Goal: Navigation & Orientation: Understand site structure

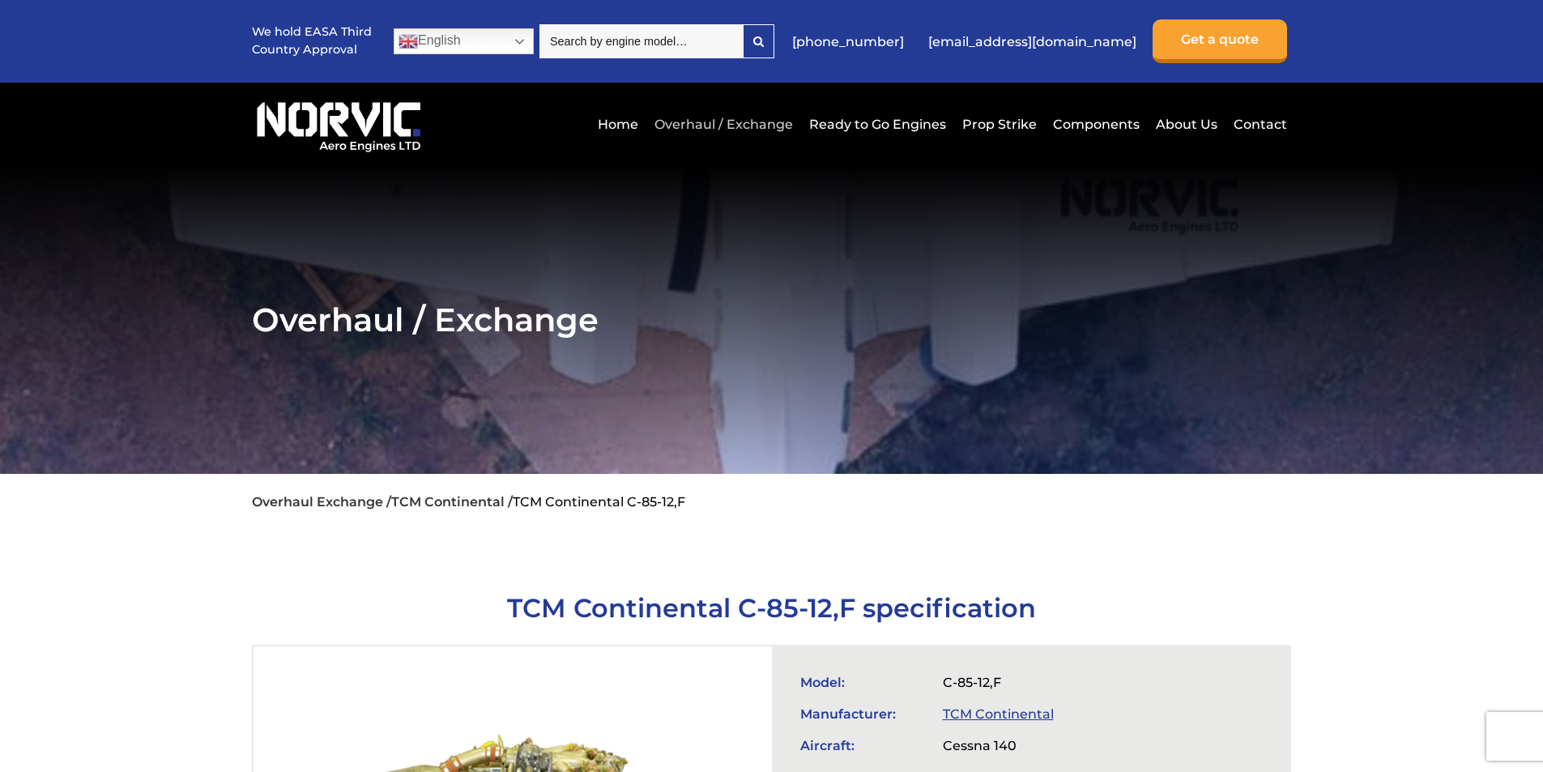
click at [734, 128] on link "Overhaul / Exchange" at bounding box center [723, 124] width 147 height 40
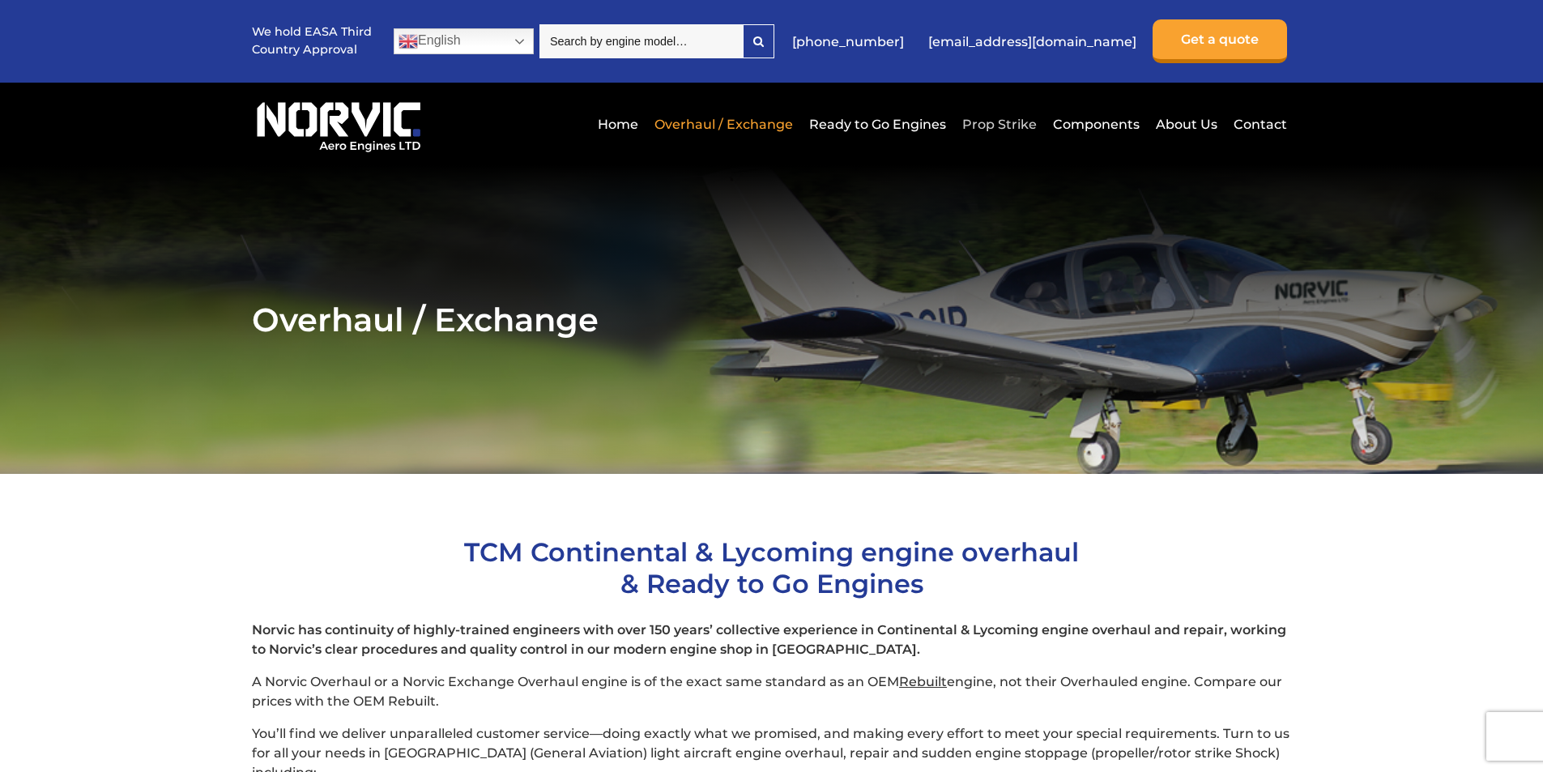
click at [983, 121] on link "Prop Strike" at bounding box center [999, 124] width 83 height 40
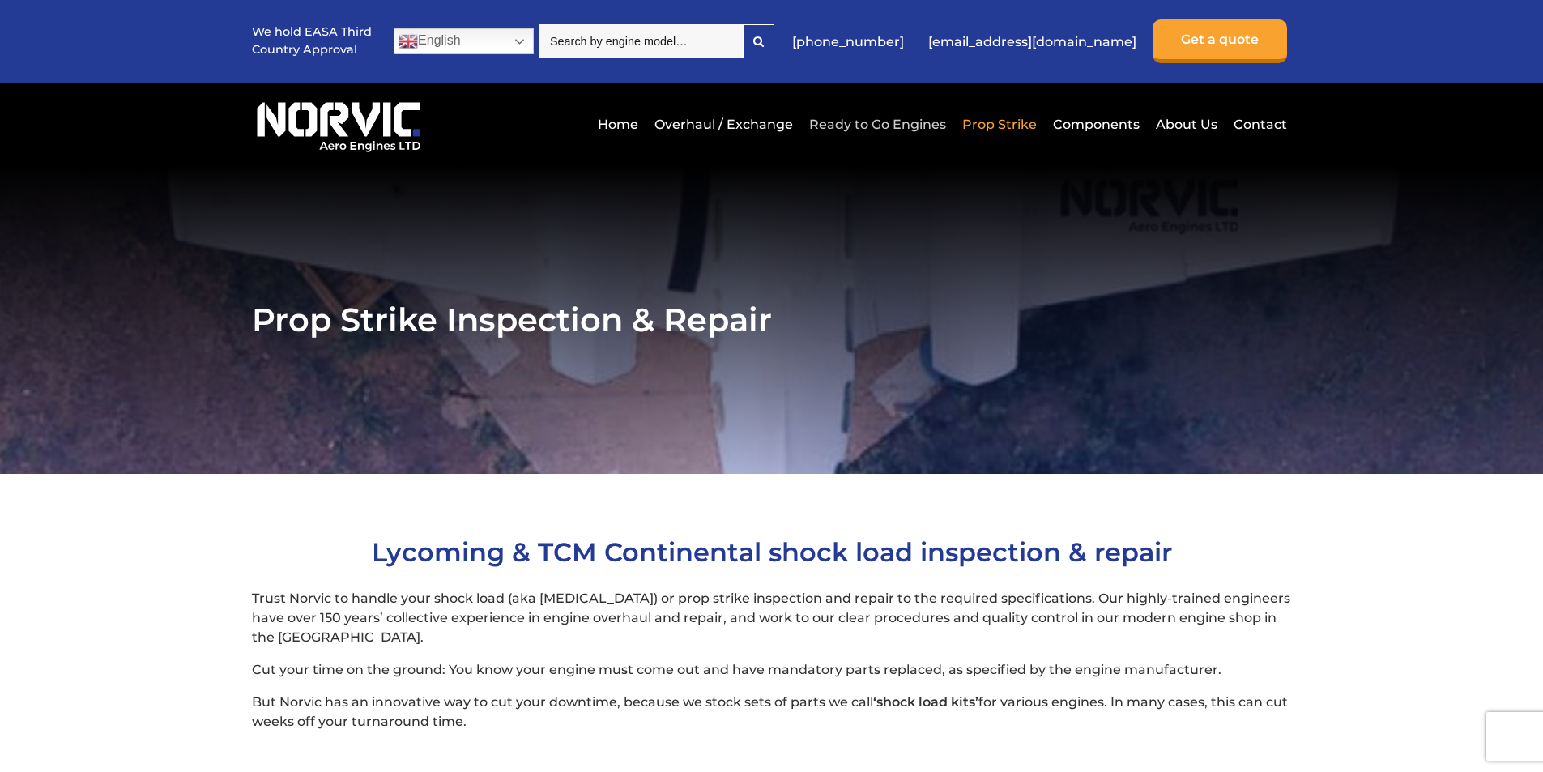
click at [864, 129] on link "Ready to Go Engines" at bounding box center [877, 124] width 145 height 40
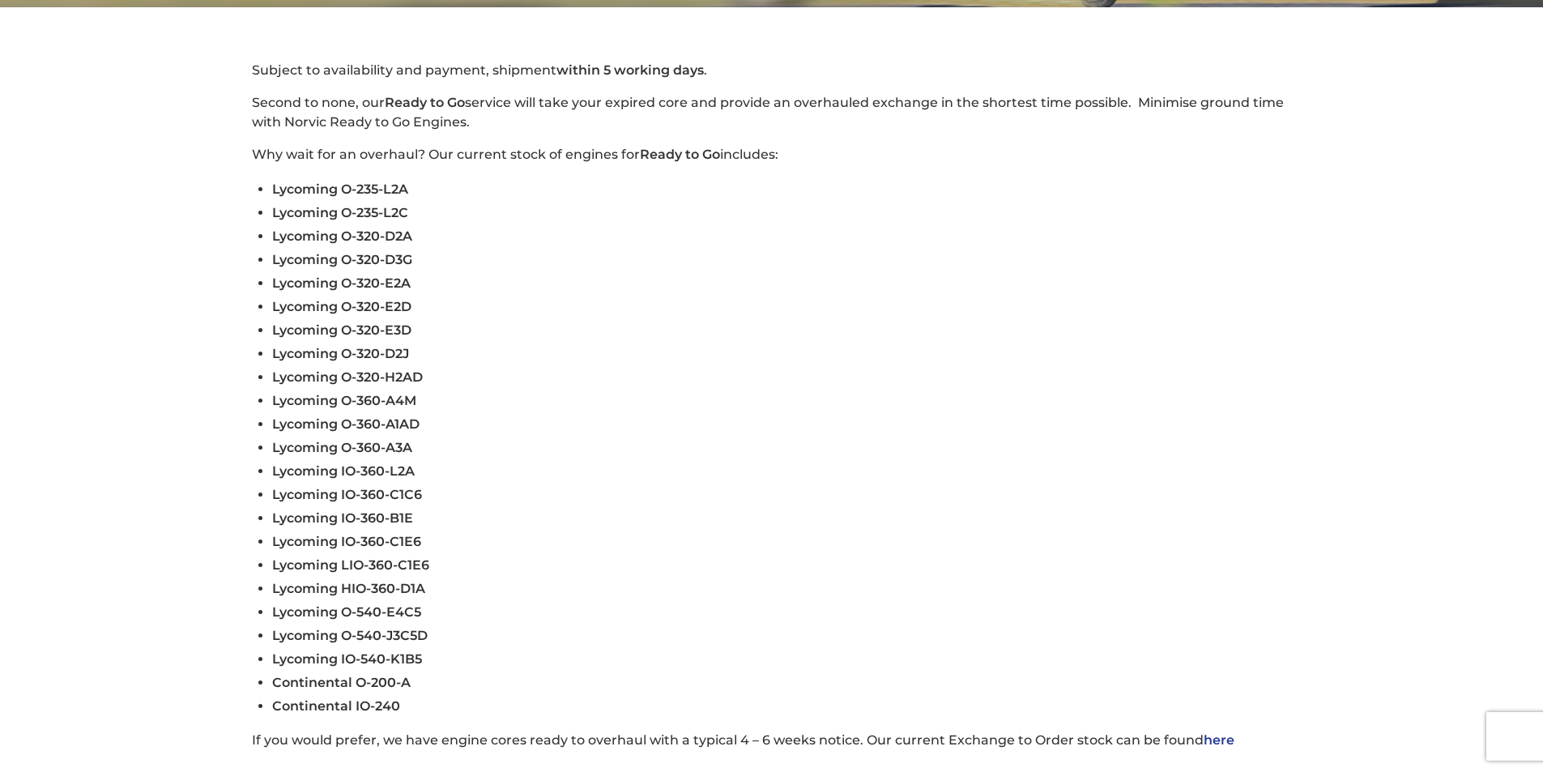
scroll to position [459, 0]
